Goal: Task Accomplishment & Management: Complete application form

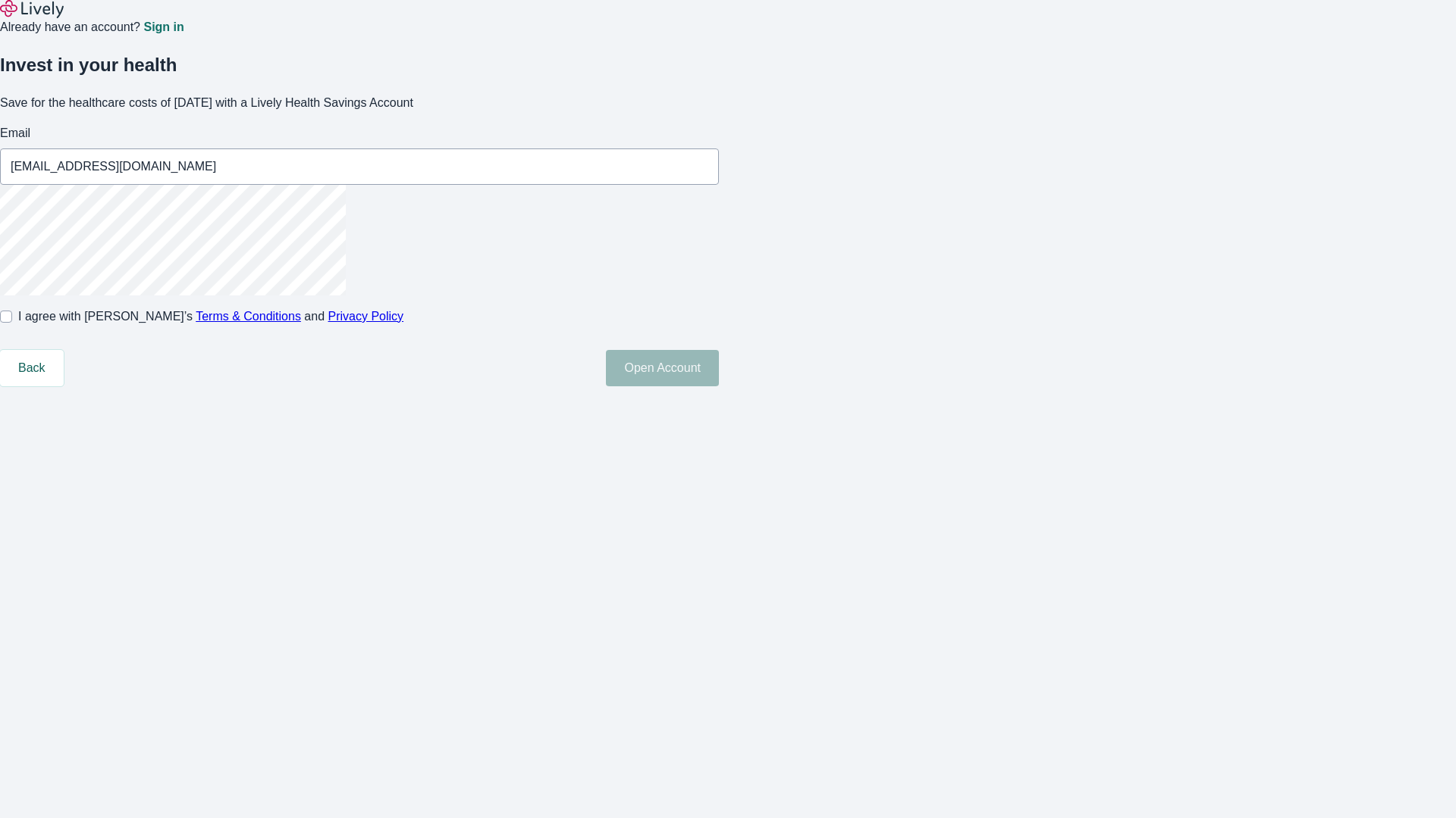
click at [12, 323] on input "I agree with Lively’s Terms & Conditions and Privacy Policy" at bounding box center [5, 316] width 12 height 12
checkbox input "true"
click at [719, 387] on button "Open Account" at bounding box center [662, 368] width 113 height 36
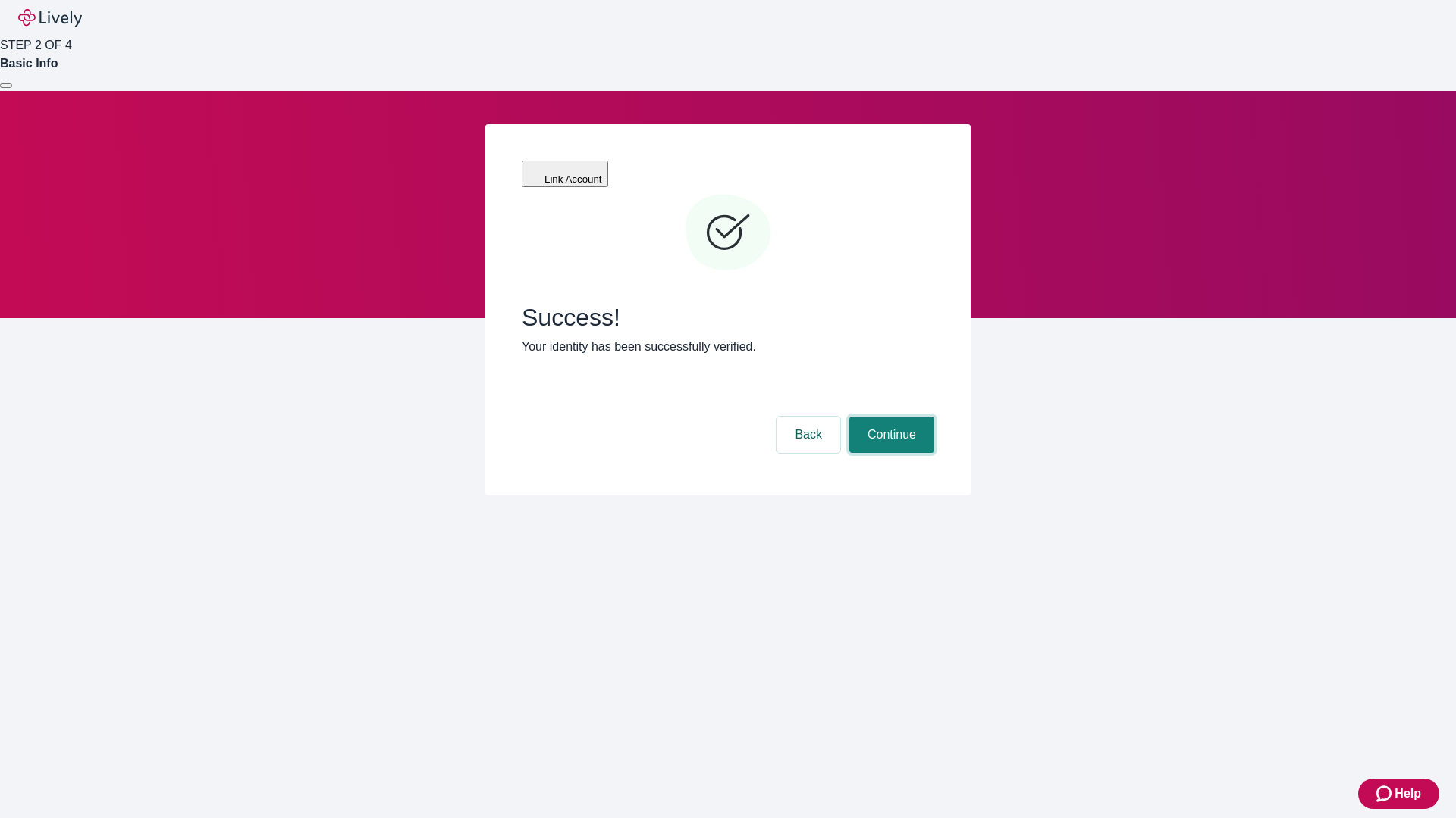
click at [889, 417] on button "Continue" at bounding box center [892, 435] width 85 height 36
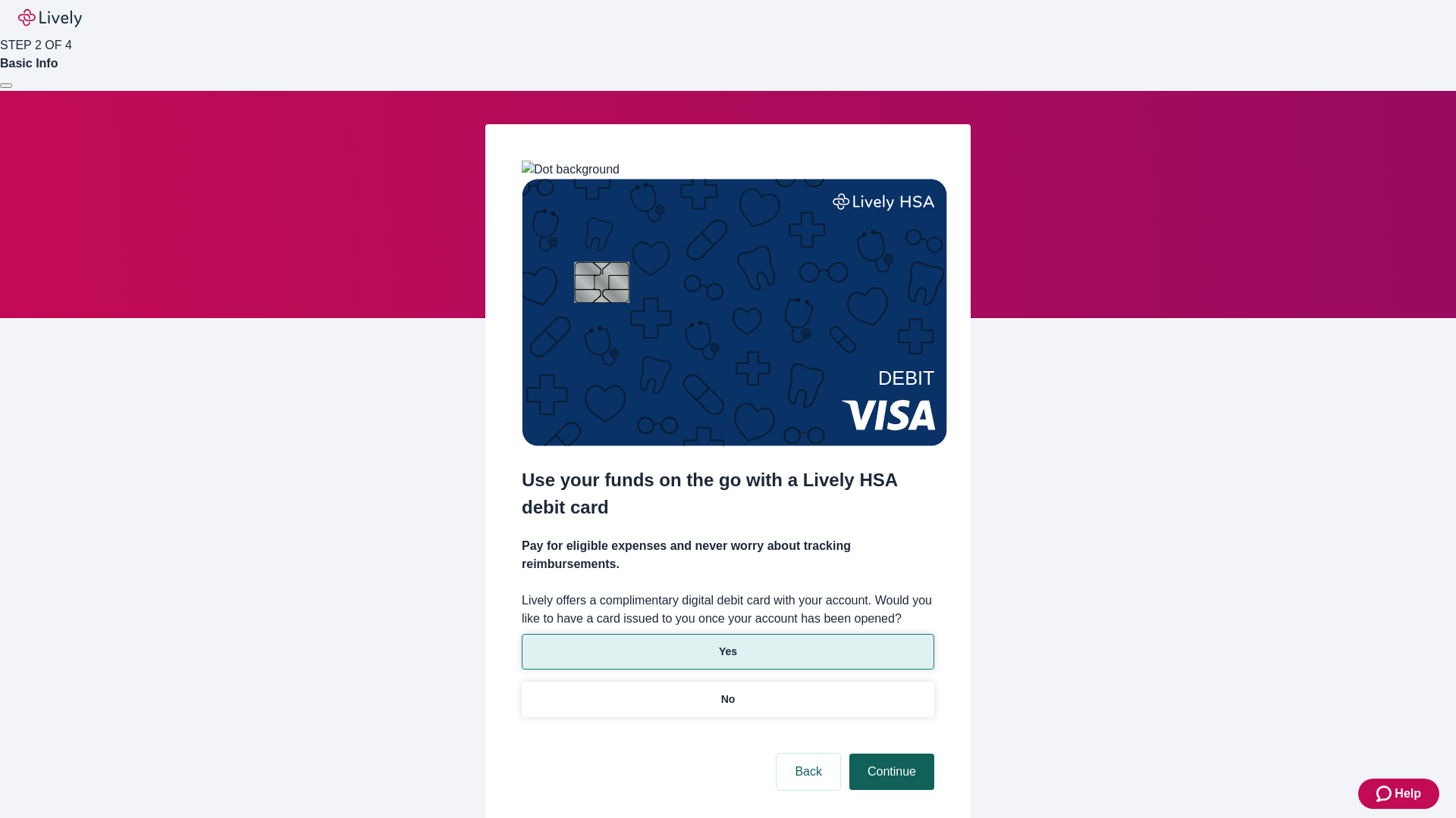
click at [727, 644] on p "Yes" at bounding box center [728, 653] width 18 height 16
click at [889, 754] on button "Continue" at bounding box center [892, 772] width 85 height 36
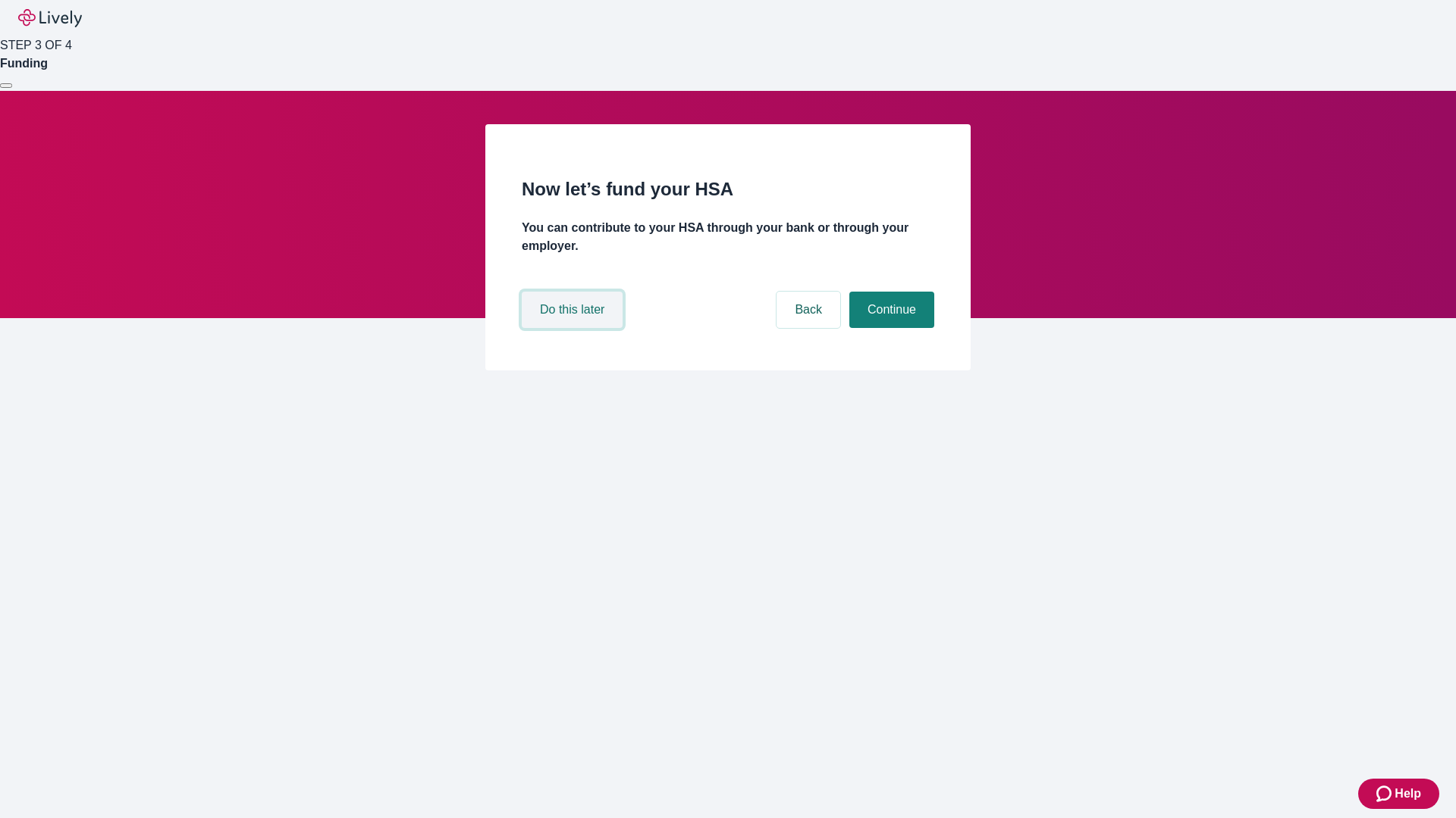
click at [574, 328] on button "Do this later" at bounding box center [572, 310] width 101 height 36
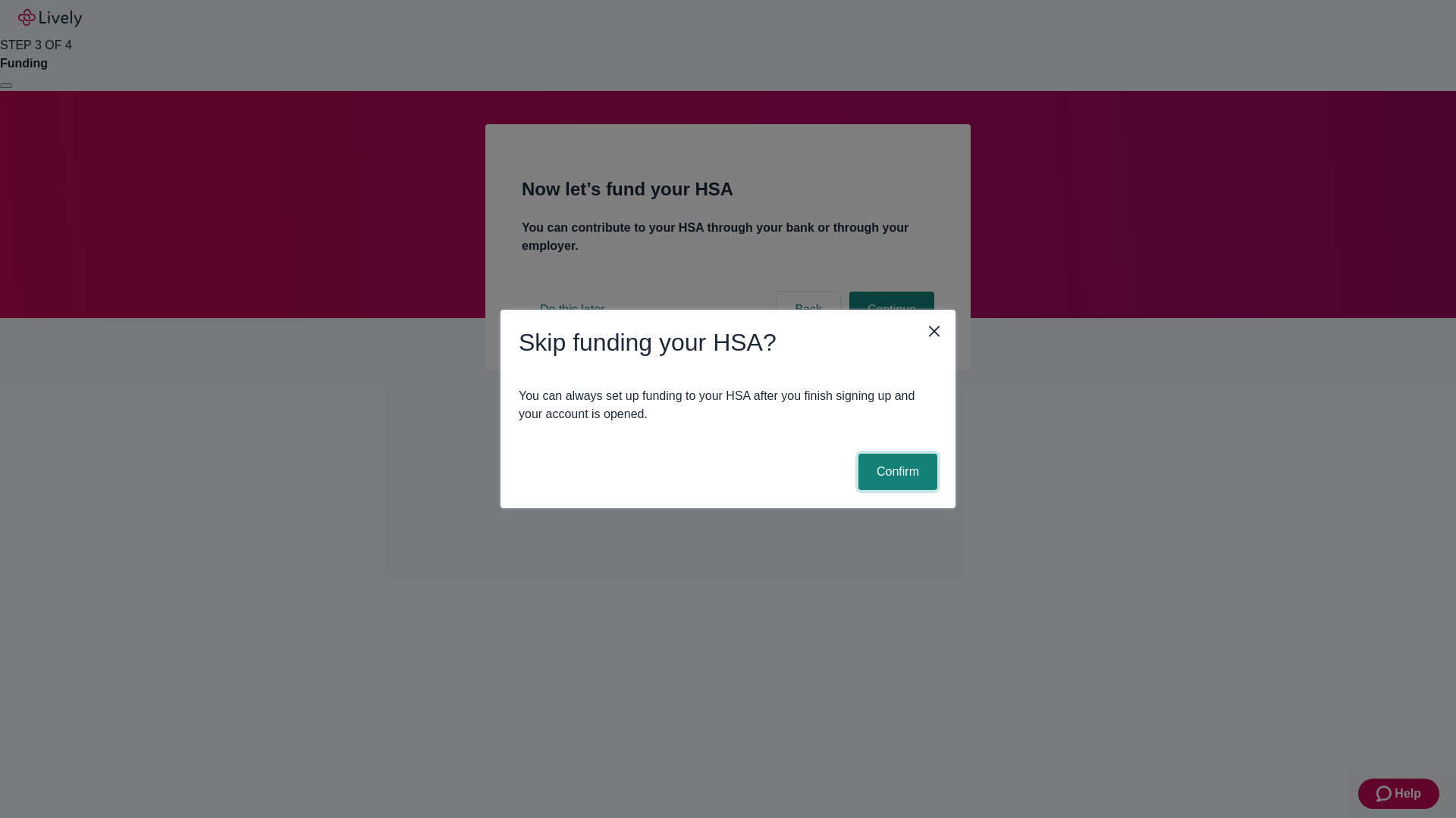
click at [895, 472] on button "Confirm" at bounding box center [897, 472] width 79 height 36
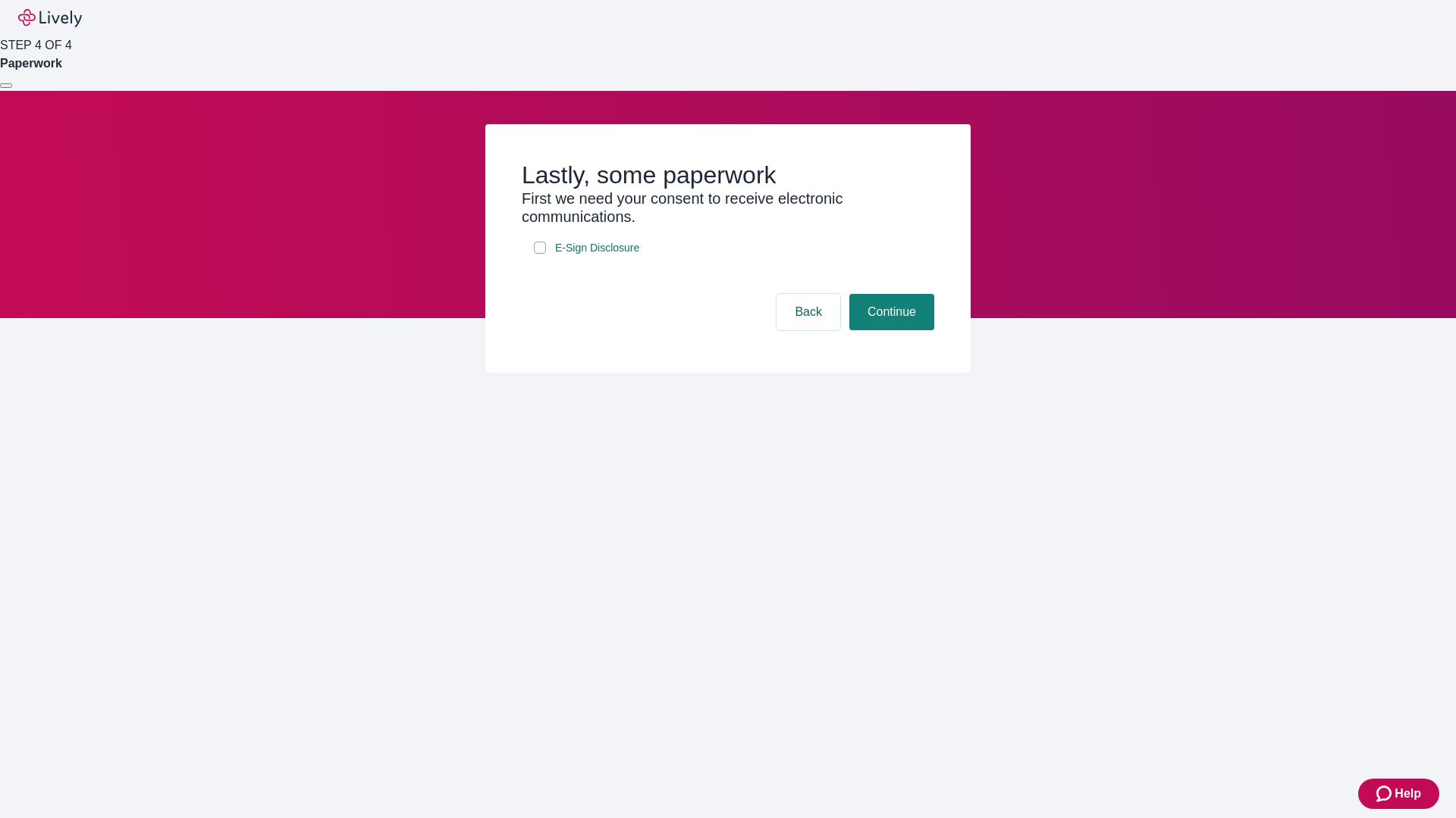
click at [540, 254] on input "E-Sign Disclosure" at bounding box center [539, 247] width 12 height 12
checkbox input "true"
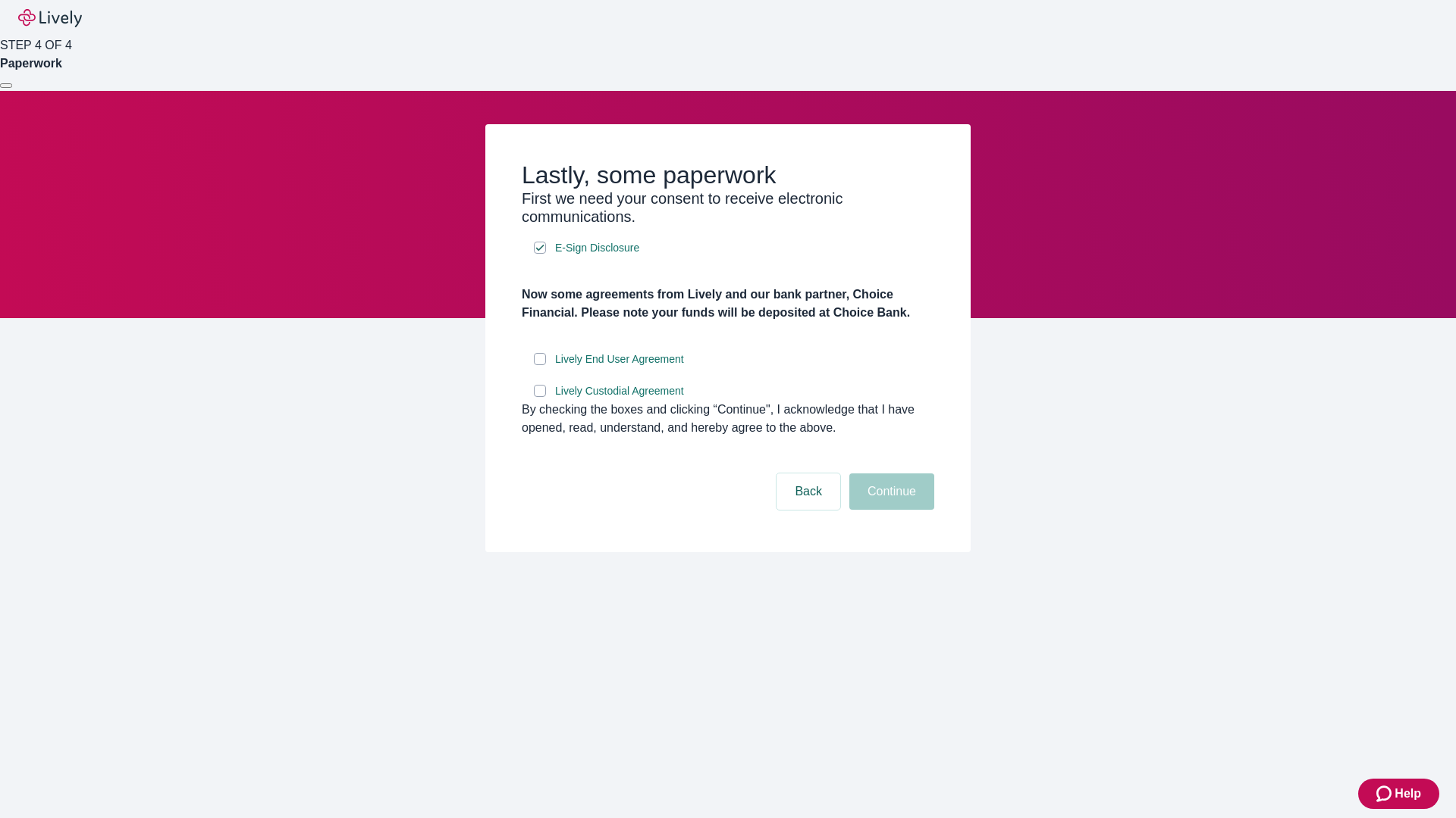
click at [540, 365] on input "Lively End User Agreement" at bounding box center [539, 359] width 12 height 12
checkbox input "true"
click at [540, 397] on input "Lively Custodial Agreement" at bounding box center [539, 390] width 12 height 12
checkbox input "true"
click at [889, 510] on button "Continue" at bounding box center [892, 492] width 85 height 36
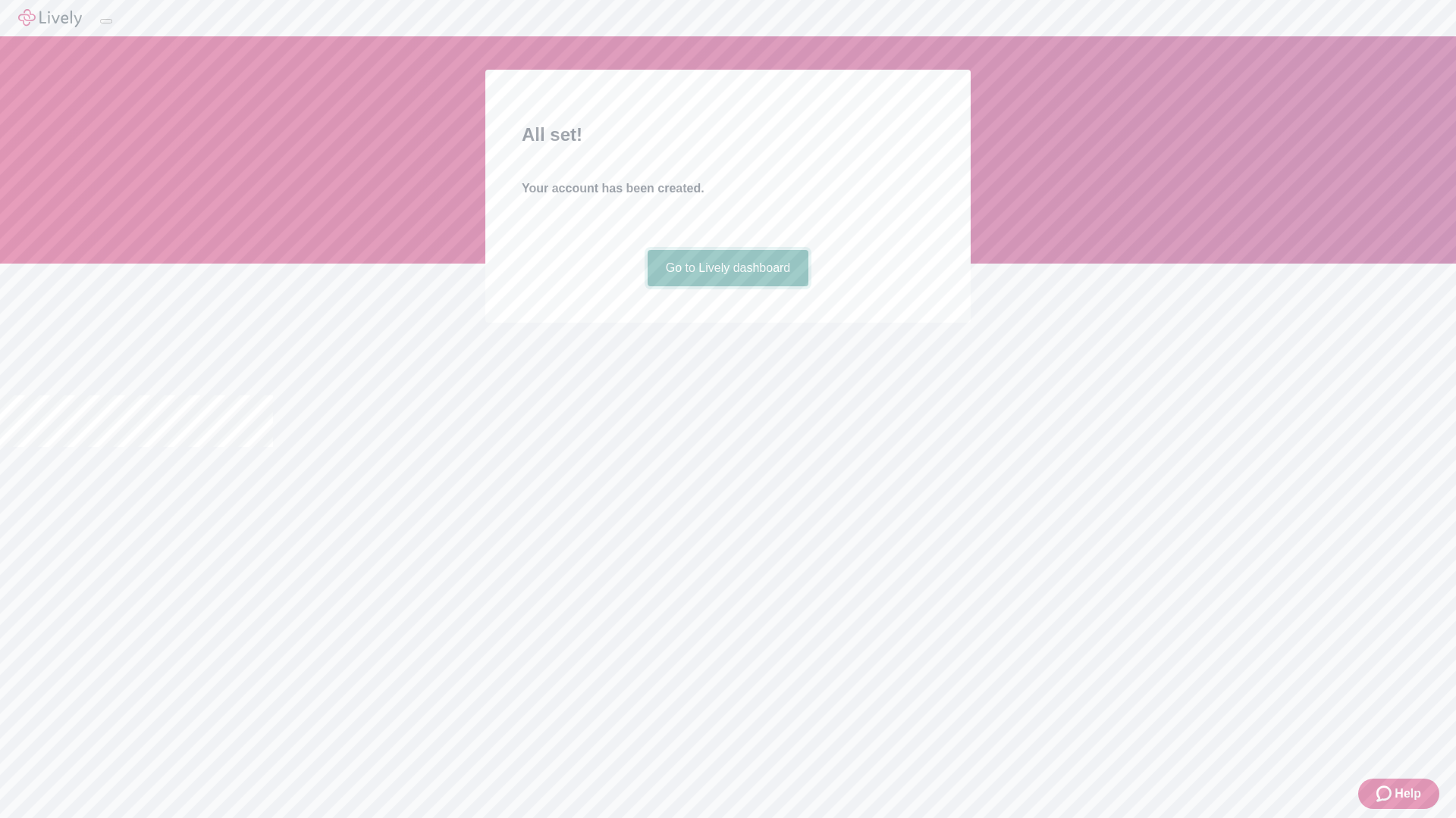
click at [727, 287] on link "Go to Lively dashboard" at bounding box center [728, 268] width 162 height 36
